Goal: Task Accomplishment & Management: Manage account settings

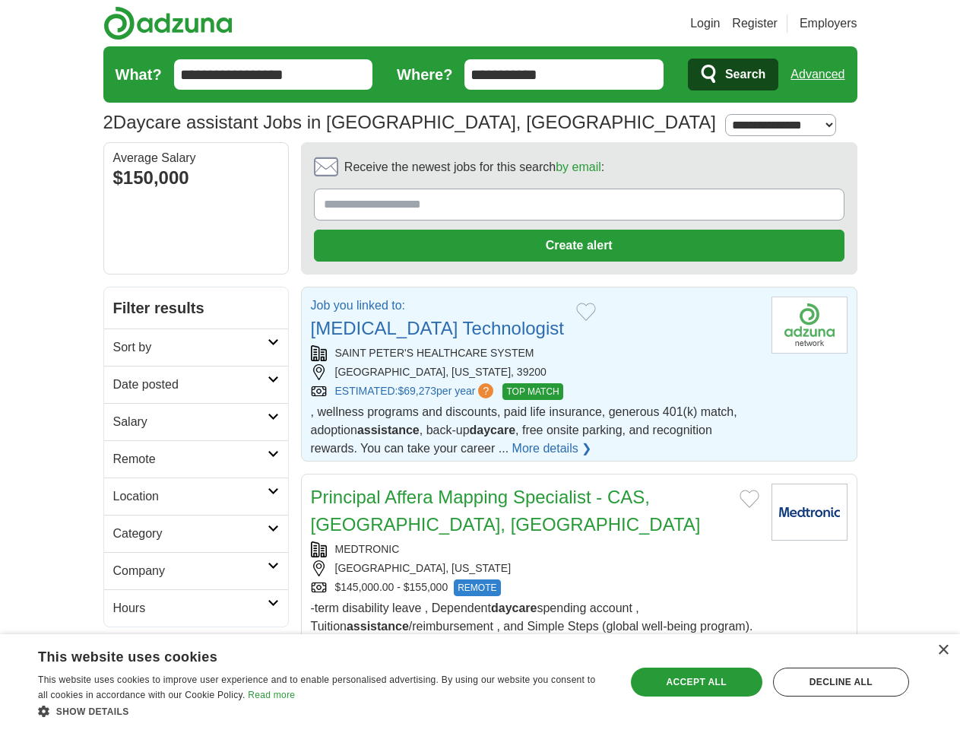
click at [720, 24] on link "Login" at bounding box center [705, 23] width 30 height 18
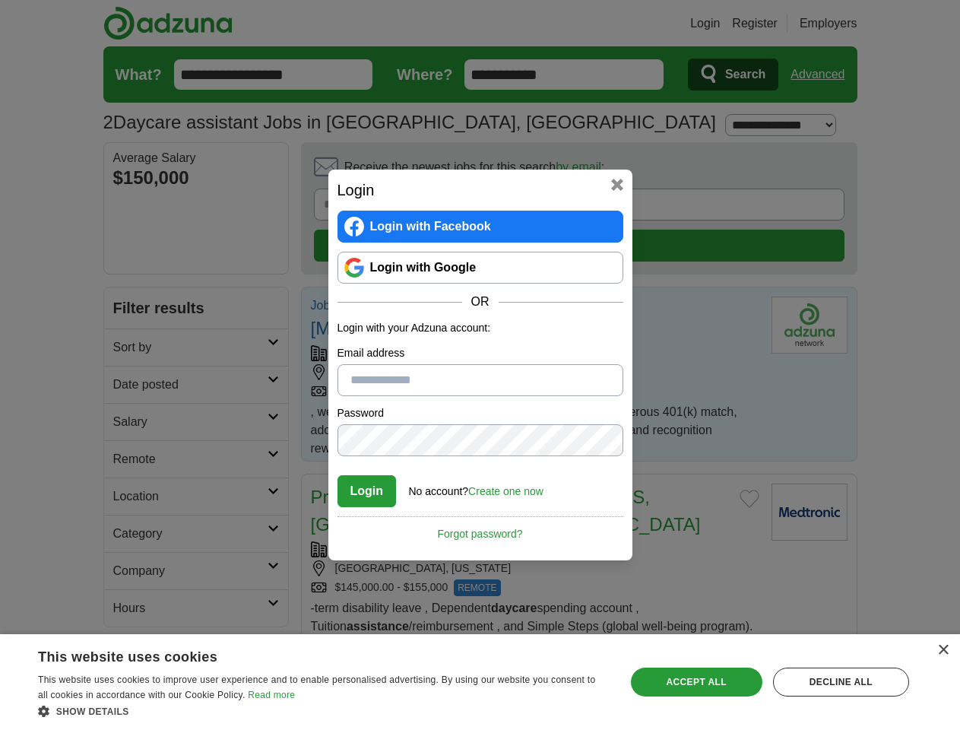
click at [846, 24] on div "Login Login with Facebook Login with Google OR Login with your Adzuna account: …" at bounding box center [480, 365] width 960 height 730
click at [824, 75] on div "Login Login with Facebook Login with Google OR Login with your Adzuna account: …" at bounding box center [480, 365] width 960 height 730
click at [537, 171] on div "Login Login with Facebook Login with Google OR Login with your Adzuna account: …" at bounding box center [481, 365] width 304 height 391
click at [889, 172] on div "Login Login with Facebook Login with Google OR Login with your Adzuna account: …" at bounding box center [480, 365] width 960 height 730
click at [128, 274] on div "Login Login with Facebook Login with Google OR Login with your Adzuna account: …" at bounding box center [480, 365] width 960 height 730
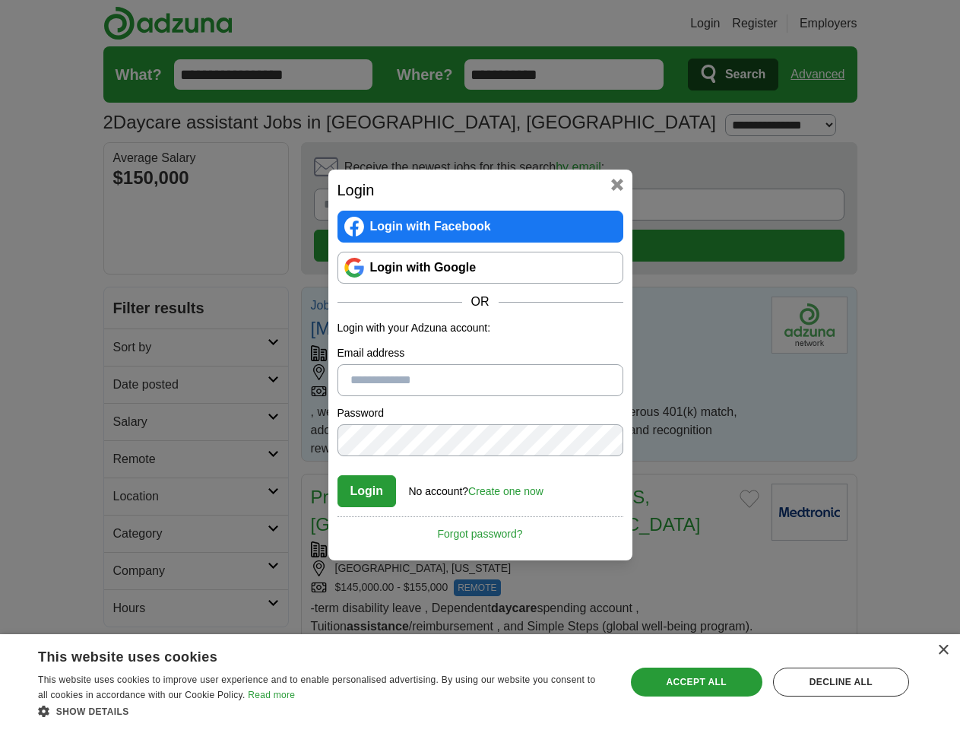
click at [128, 311] on div "Login Login with Facebook Login with Google OR Login with your Adzuna account: …" at bounding box center [480, 365] width 960 height 730
click at [128, 348] on div "Login Login with Facebook Login with Google OR Login with your Adzuna account: …" at bounding box center [480, 365] width 960 height 730
click at [128, 386] on div "Login Login with Facebook Login with Google OR Login with your Adzuna account: …" at bounding box center [480, 365] width 960 height 730
click at [128, 423] on div "Login Login with Facebook Login with Google OR Login with your Adzuna account: …" at bounding box center [480, 365] width 960 height 730
